Goal: Information Seeking & Learning: Find specific fact

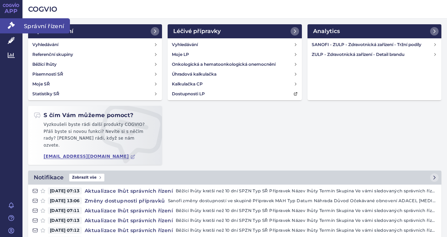
click at [47, 25] on span "Správní řízení" at bounding box center [45, 25] width 47 height 15
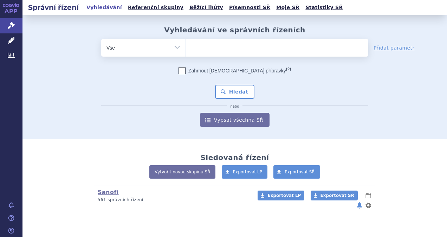
click at [258, 49] on ul at bounding box center [277, 46] width 182 height 15
click at [186, 49] on select at bounding box center [185, 48] width 0 height 18
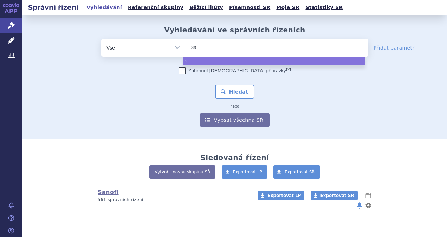
type input "sar"
type input "sarc"
type input "sarcli"
type input "[MEDICAL_DATA]"
select select "[MEDICAL_DATA]"
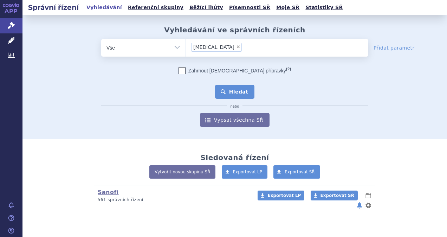
click at [226, 89] on button "Hledat" at bounding box center [235, 92] width 40 height 14
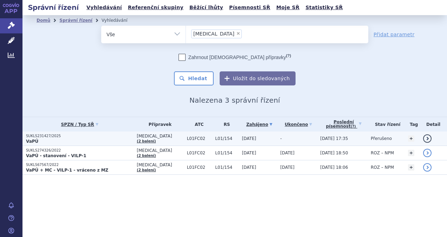
click at [426, 138] on link "detail" at bounding box center [427, 138] width 8 height 8
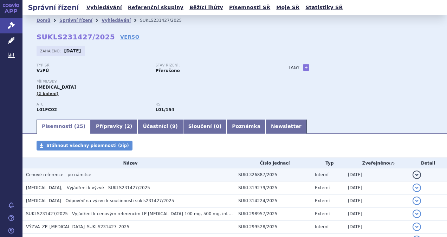
click at [412, 176] on button "detail" at bounding box center [416, 174] width 8 height 8
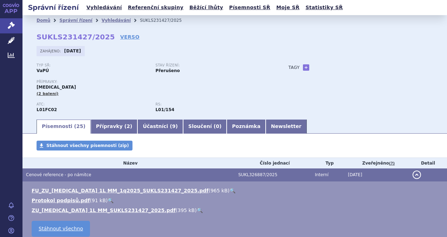
scroll to position [35, 0]
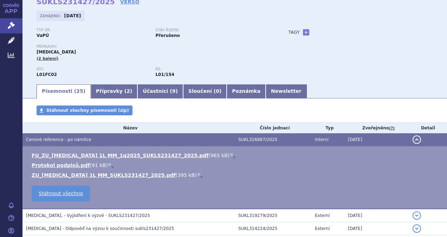
click at [229, 155] on link "🔍" at bounding box center [232, 155] width 6 height 6
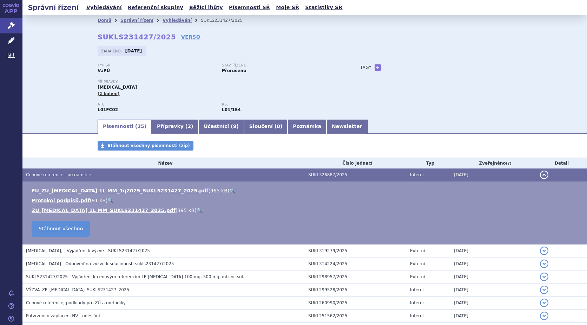
scroll to position [35, 0]
